Goal: Register for event/course

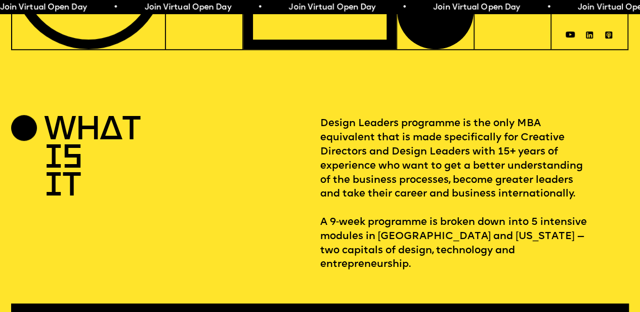
scroll to position [271, 2]
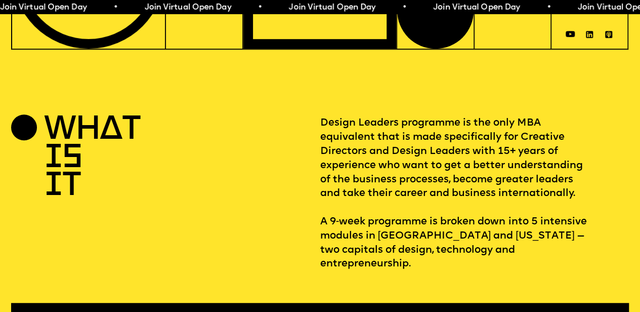
click at [256, 267] on div "WHAT IS IT Design Leaders programme is the only MBA equivalent that is made spe…" at bounding box center [320, 228] width 640 height 224
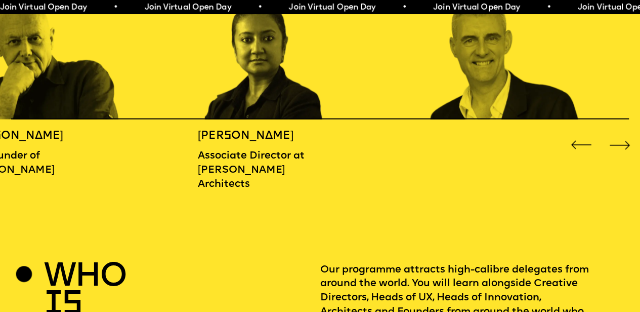
scroll to position [1068, 2]
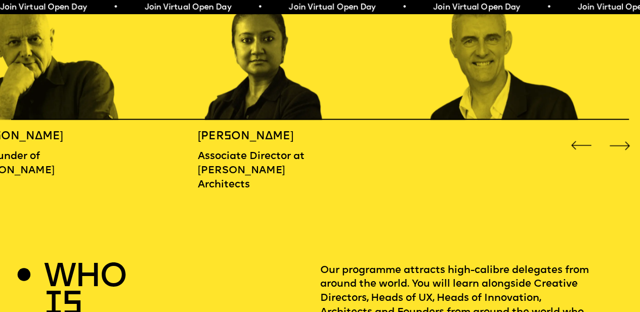
click at [621, 142] on div "Next slide" at bounding box center [620, 146] width 26 height 26
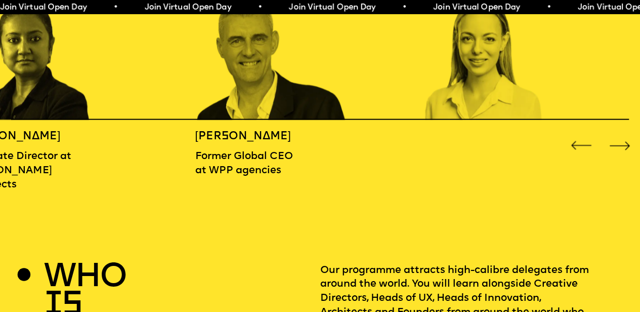
click at [621, 142] on div "Next slide" at bounding box center [620, 146] width 26 height 26
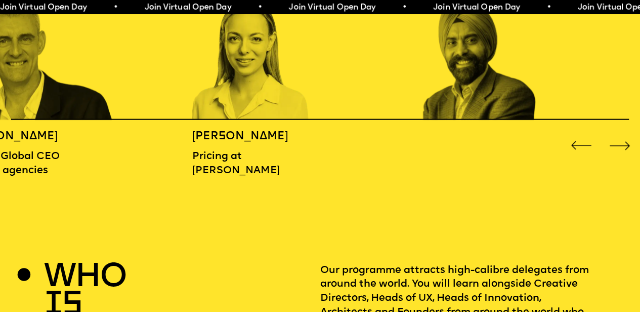
click at [621, 142] on div "Next slide" at bounding box center [620, 146] width 26 height 26
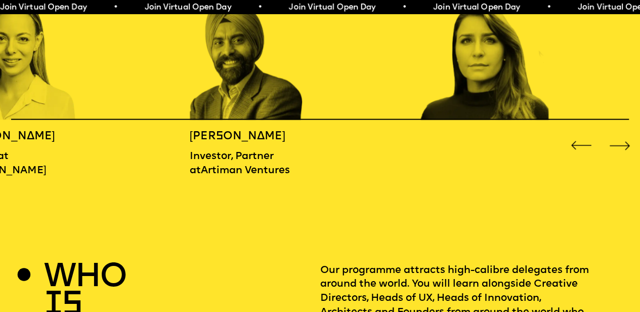
click at [621, 142] on div "Next slide" at bounding box center [620, 146] width 26 height 26
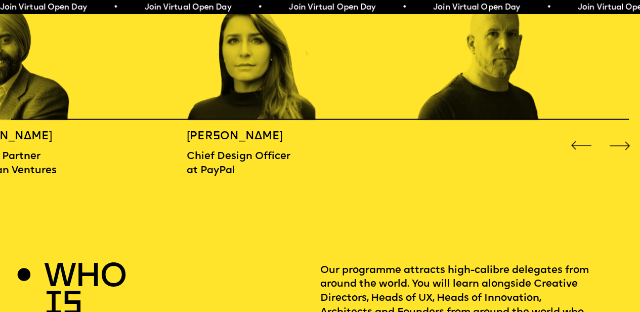
click at [621, 142] on div "Next slide" at bounding box center [620, 146] width 26 height 26
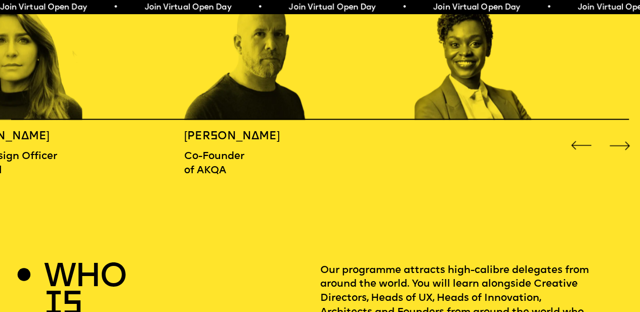
click at [621, 142] on div "Next slide" at bounding box center [620, 146] width 26 height 26
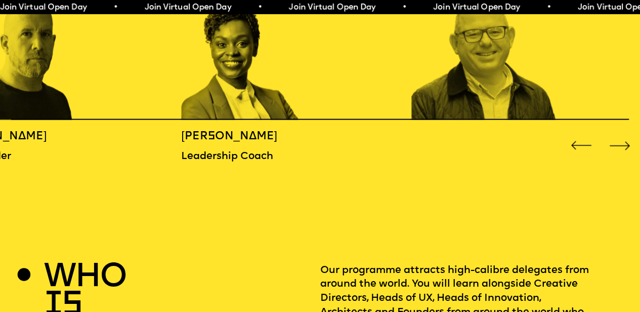
click at [621, 142] on div "Next slide" at bounding box center [620, 146] width 26 height 26
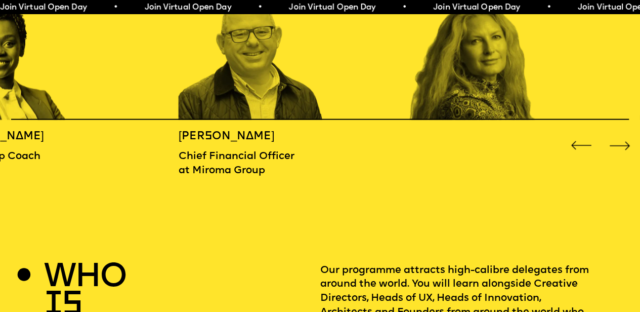
click at [621, 142] on div "Next slide" at bounding box center [620, 146] width 26 height 26
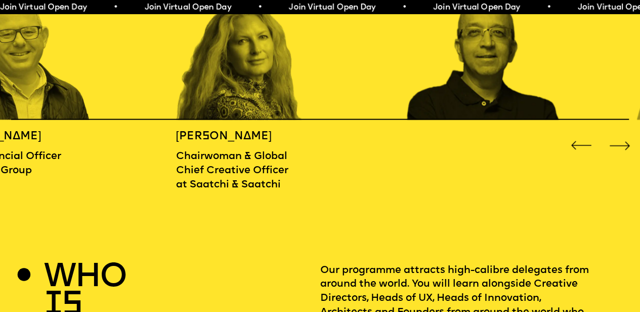
click at [621, 142] on div "Next slide" at bounding box center [620, 146] width 26 height 26
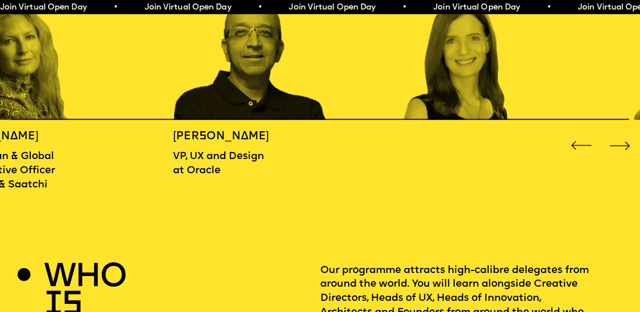
click at [621, 142] on div "Next slide" at bounding box center [620, 146] width 26 height 26
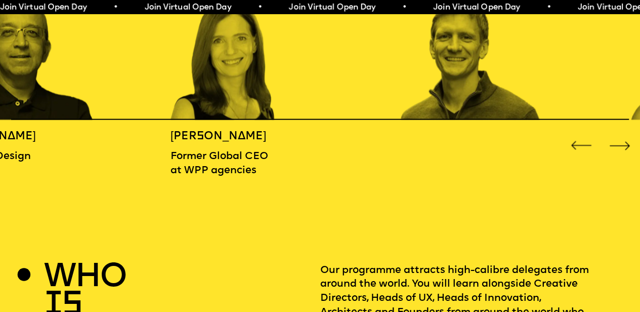
click at [621, 142] on div "Next slide" at bounding box center [620, 146] width 26 height 26
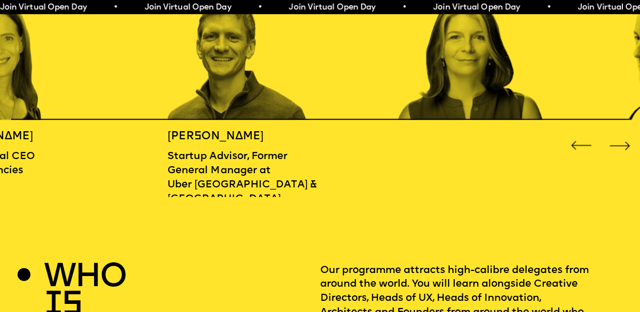
click at [621, 142] on div "Next slide" at bounding box center [620, 146] width 26 height 26
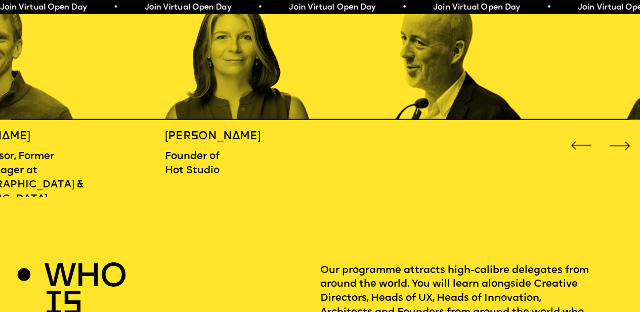
click at [621, 142] on div "Next slide" at bounding box center [620, 146] width 26 height 26
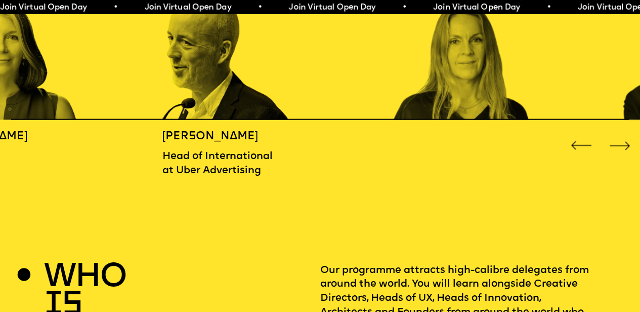
click at [621, 142] on div "Next slide" at bounding box center [620, 146] width 26 height 26
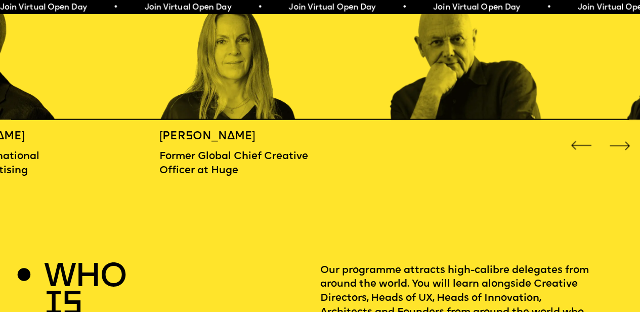
click at [621, 142] on div "Next slide" at bounding box center [620, 146] width 26 height 26
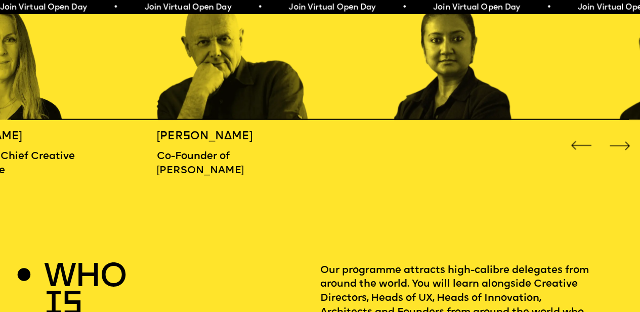
click at [621, 142] on div "Next slide" at bounding box center [620, 146] width 26 height 26
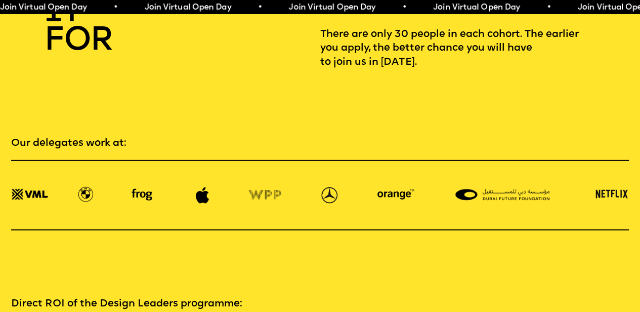
scroll to position [1388, 1]
drag, startPoint x: 619, startPoint y: 136, endPoint x: 364, endPoint y: 113, distance: 256.5
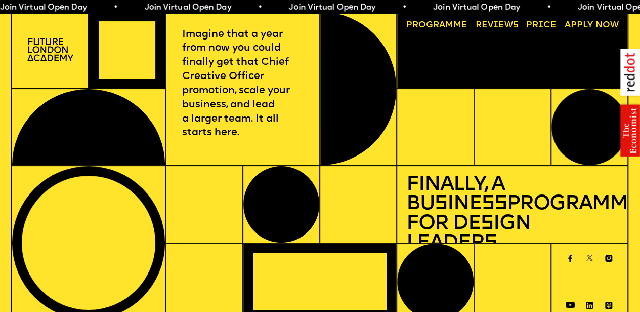
scroll to position [0, 1]
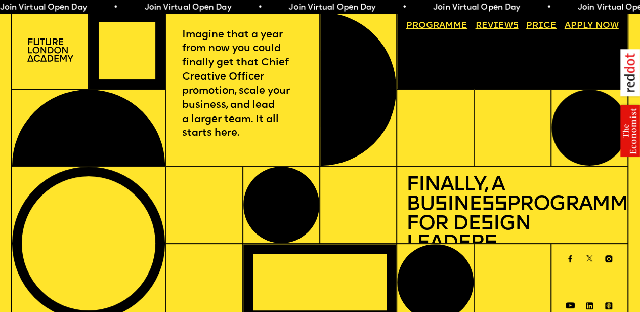
click at [499, 22] on link "Reviews" at bounding box center [497, 26] width 52 height 18
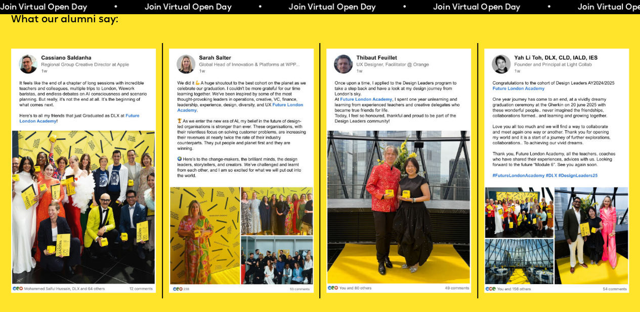
click at [451, 8] on span "Join Virtual Open Day • Join Virtual Open Day • Join Virtual Open Day • Join Vi…" at bounding box center [361, 8] width 722 height 8
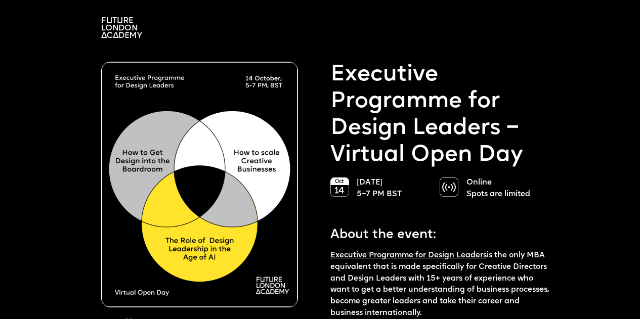
select select "***"
